Goal: Find contact information: Obtain details needed to contact an individual or organization

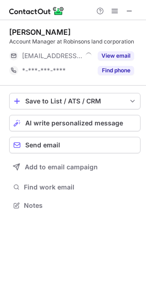
scroll to position [199, 146]
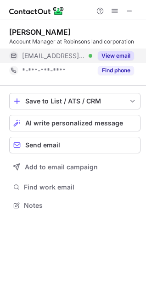
click at [112, 58] on button "View email" at bounding box center [115, 55] width 36 height 9
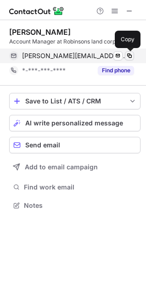
click at [131, 54] on span at bounding box center [128, 55] width 7 height 7
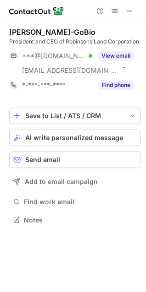
scroll to position [222, 146]
click at [126, 56] on div "[PERSON_NAME] President and CEO of Robinsons Land Corporation ***@[DOMAIN_NAME]…" at bounding box center [74, 59] width 131 height 65
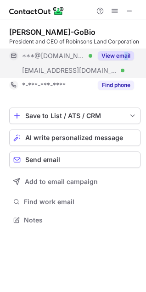
click at [113, 60] on button "View email" at bounding box center [115, 55] width 36 height 9
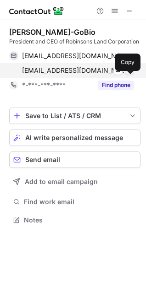
click at [130, 74] on span at bounding box center [128, 70] width 7 height 7
